Goal: Information Seeking & Learning: Learn about a topic

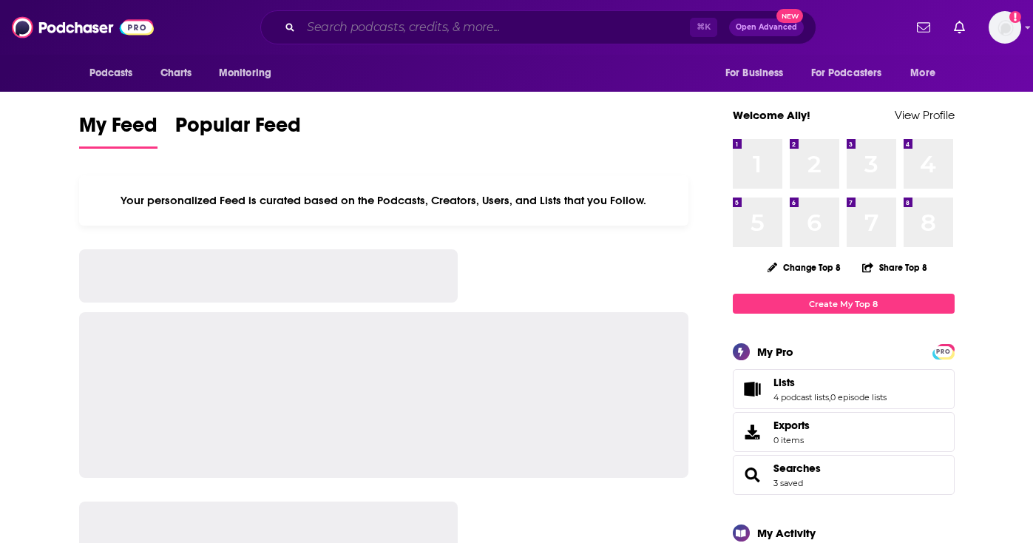
click at [388, 33] on input "Search podcasts, credits, & more..." at bounding box center [495, 28] width 389 height 24
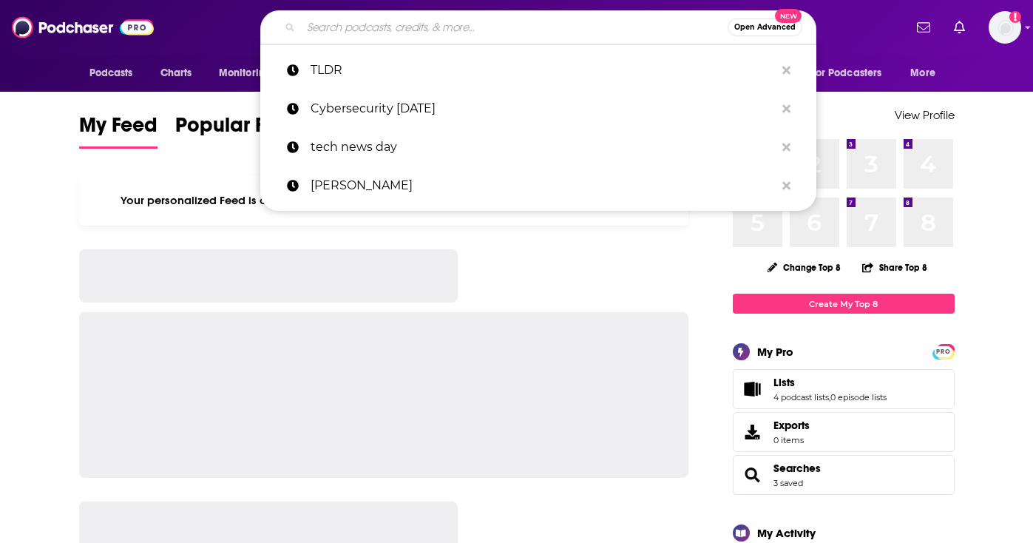
type input "t"
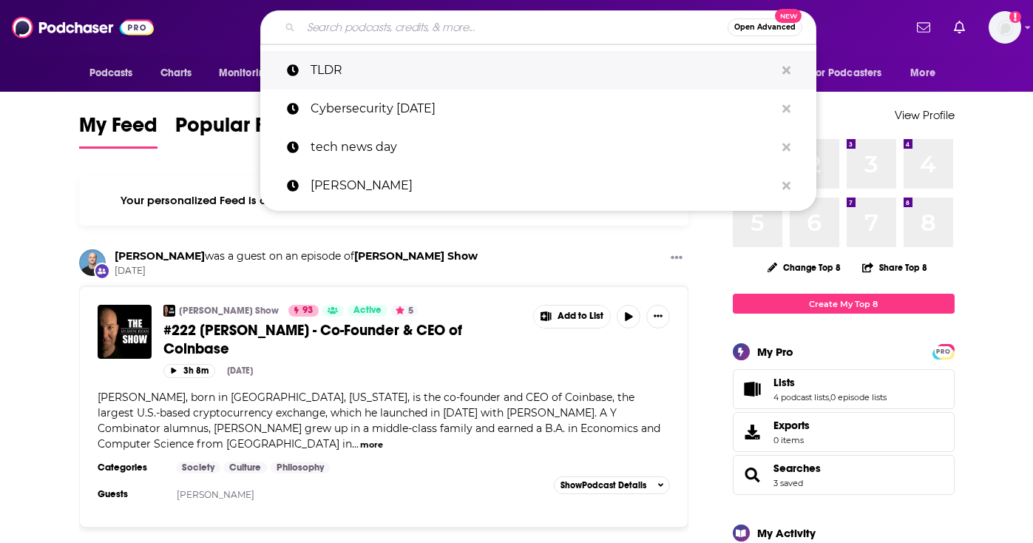
click at [378, 82] on p "TLDR" at bounding box center [542, 70] width 464 height 38
type input "TLDR"
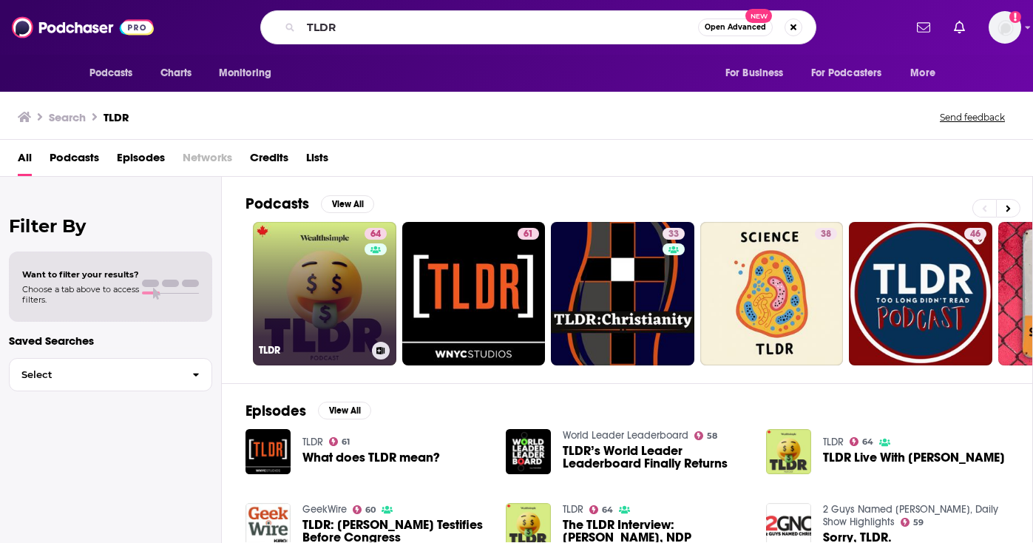
click at [318, 314] on link "64 TLDR" at bounding box center [324, 293] width 143 height 143
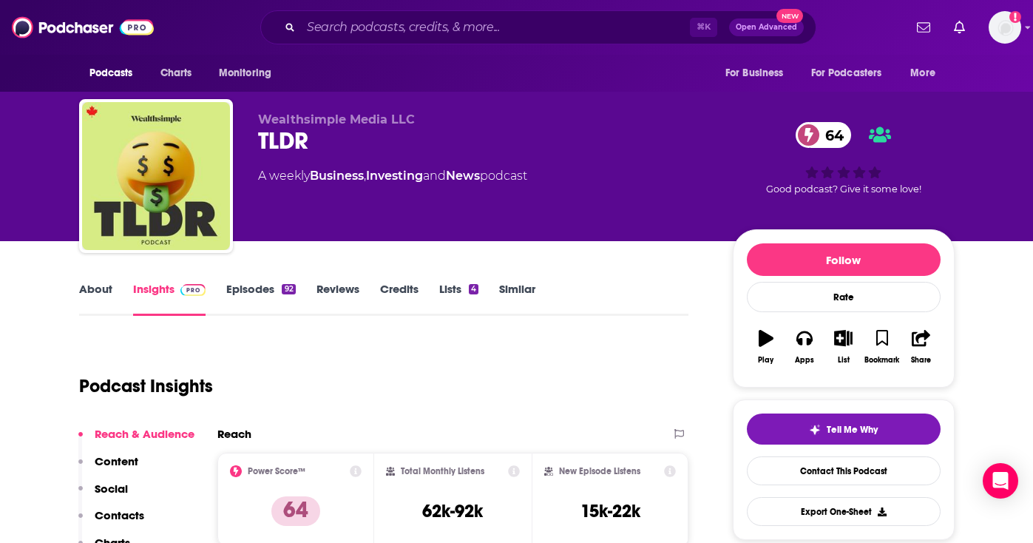
drag, startPoint x: 466, startPoint y: 123, endPoint x: 520, endPoint y: 221, distance: 111.9
click at [521, 220] on div "Wealthsimple Media LLC TLDR 64 A weekly Business , Investing and News podcast" at bounding box center [483, 171] width 451 height 118
click at [520, 221] on div "Wealthsimple Media LLC TLDR 64 A weekly Business , Investing and News podcast" at bounding box center [483, 171] width 451 height 118
